Goal: Task Accomplishment & Management: Complete application form

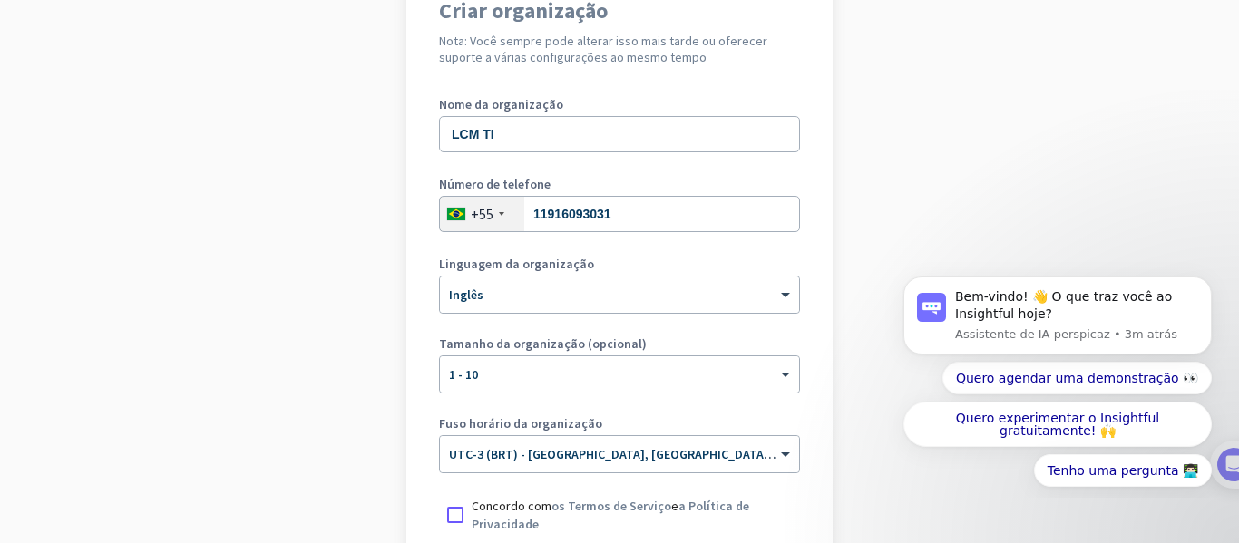
scroll to position [181, 0]
click at [776, 300] on span at bounding box center [787, 294] width 23 height 15
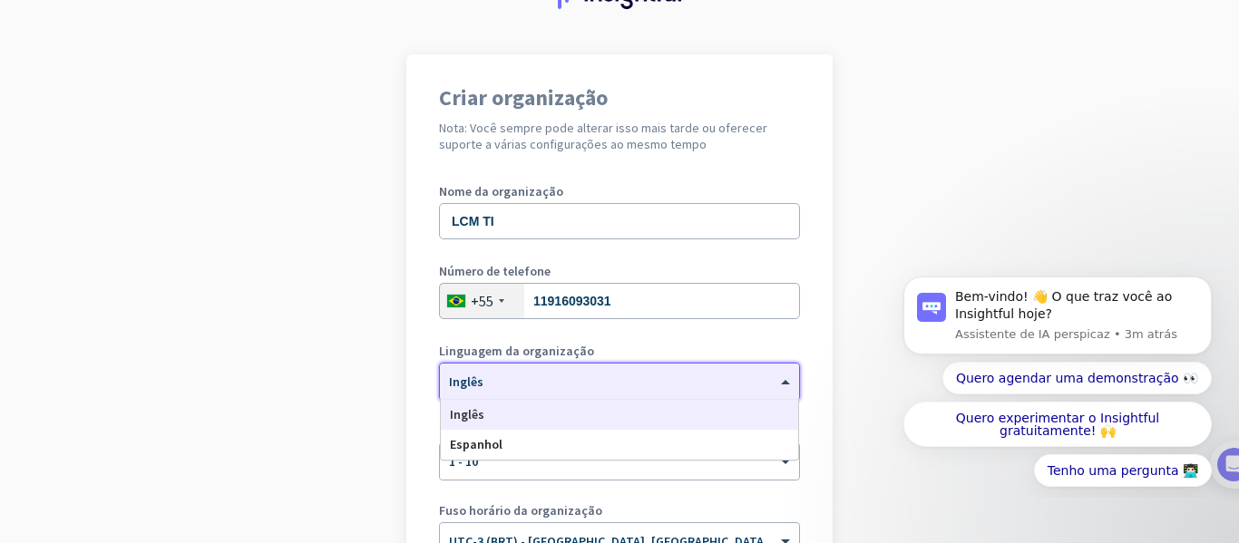
scroll to position [92, 0]
click at [735, 197] on label "Nome da organização" at bounding box center [619, 192] width 361 height 13
click at [735, 384] on div at bounding box center [619, 376] width 359 height 15
click at [779, 465] on span at bounding box center [787, 462] width 23 height 15
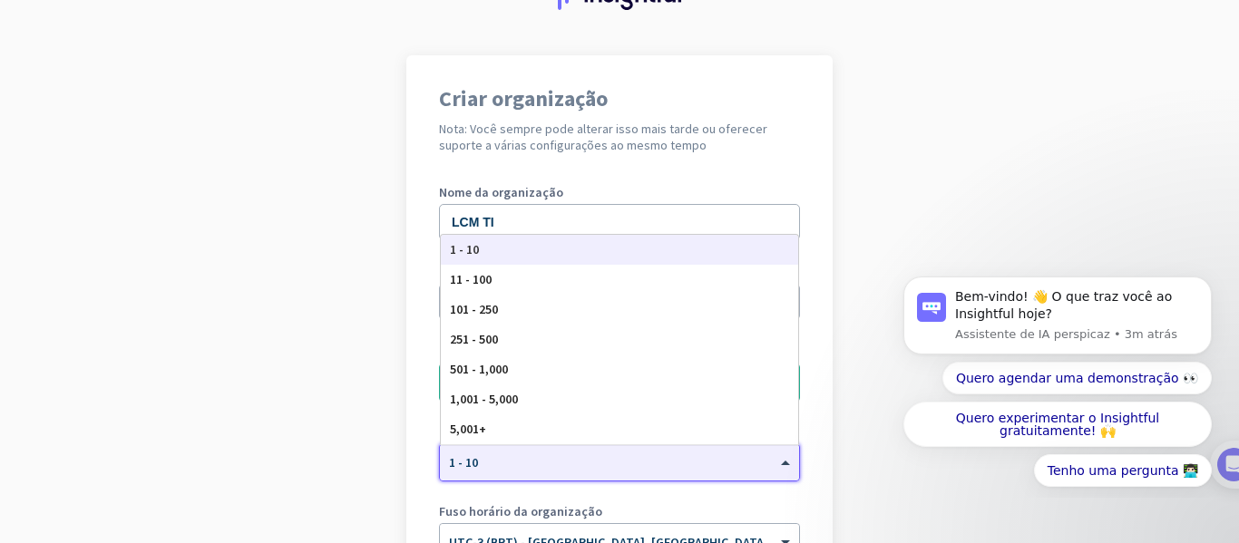
click at [607, 258] on div "1 - 10" at bounding box center [619, 250] width 357 height 30
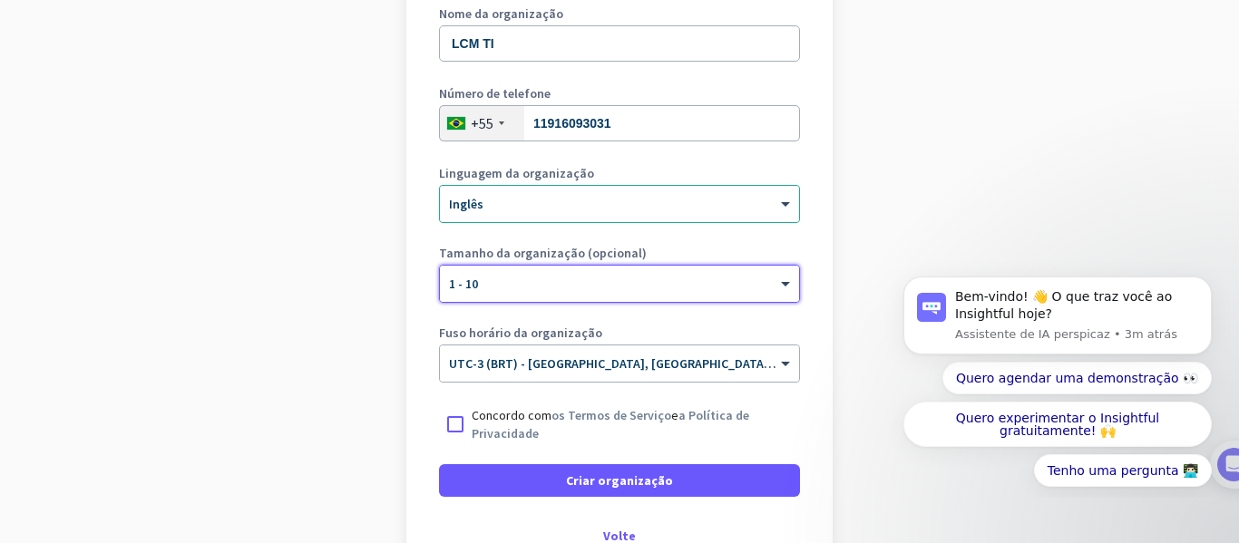
scroll to position [271, 0]
click at [460, 421] on div at bounding box center [455, 423] width 33 height 33
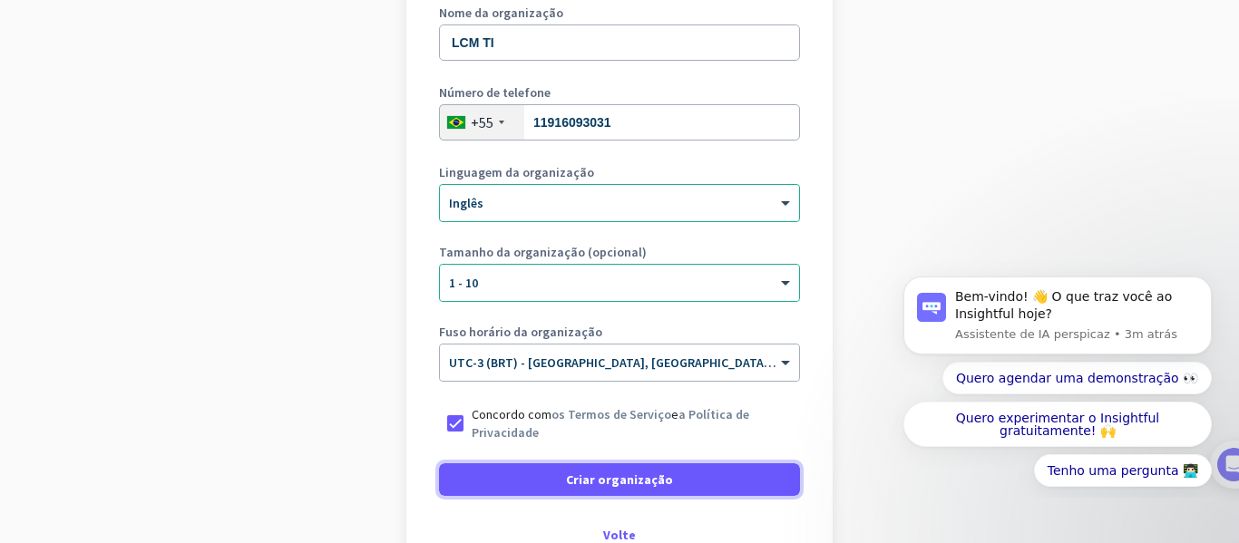
click at [601, 471] on span "Criar organização" at bounding box center [619, 480] width 107 height 18
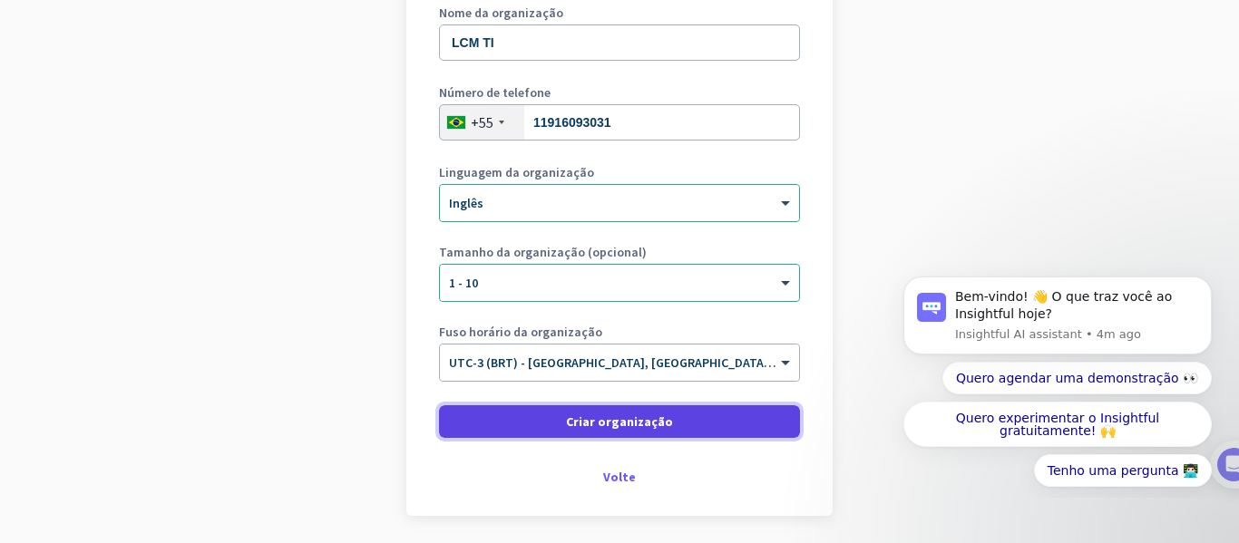
click at [652, 420] on font "Criar organização" at bounding box center [619, 422] width 107 height 16
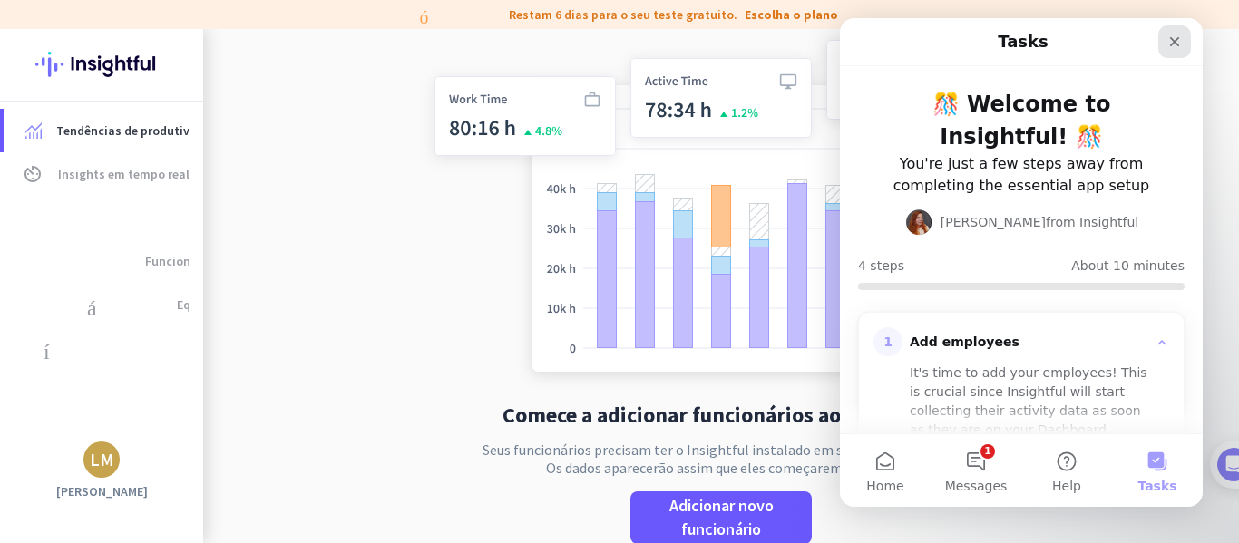
click at [1188, 41] on div "Close" at bounding box center [1174, 41] width 33 height 33
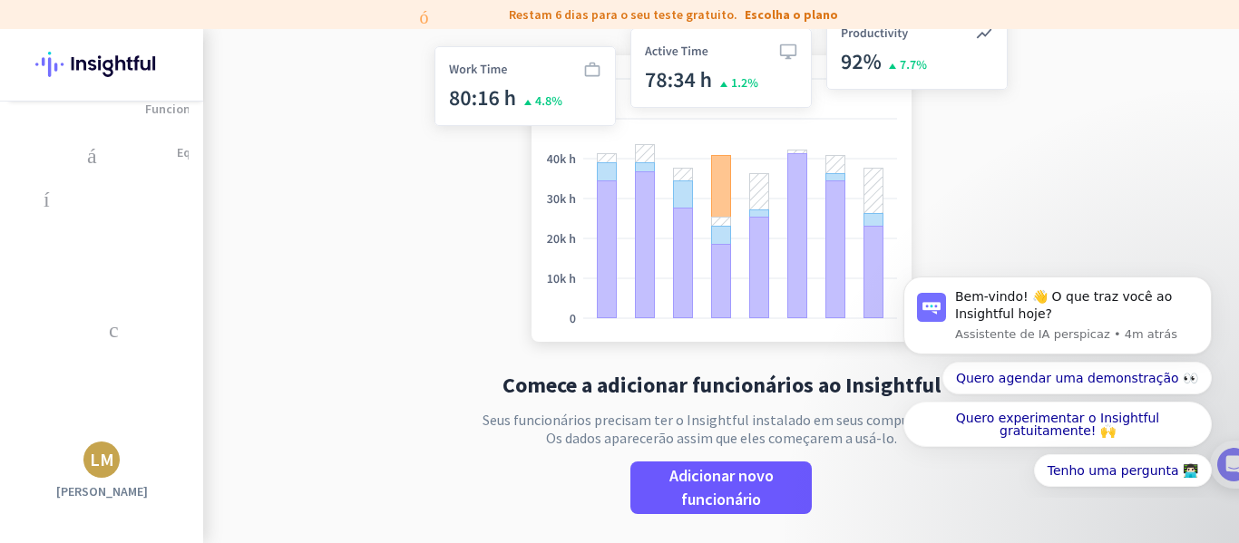
scroll to position [153, 0]
click at [101, 464] on font "LM" at bounding box center [102, 459] width 24 height 23
click at [165, 419] on span "sair" at bounding box center [216, 425] width 146 height 16
